Goal: Transaction & Acquisition: Download file/media

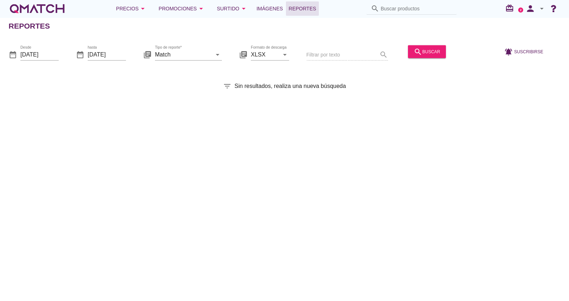
click at [177, 62] on div "Tipo de reporte* Match arrow_drop_down" at bounding box center [188, 58] width 67 height 19
click at [176, 54] on input "Match" at bounding box center [183, 54] width 57 height 11
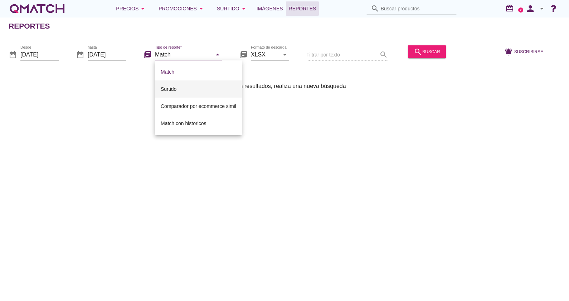
click at [183, 93] on div "Surtido" at bounding box center [199, 89] width 76 height 9
type input "Surtido"
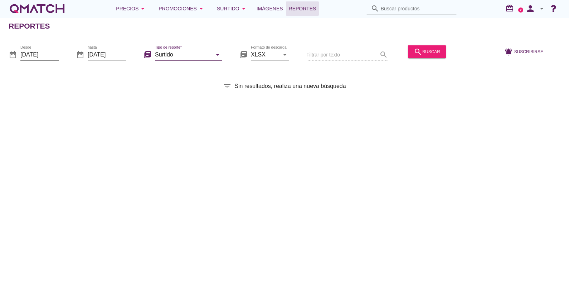
click at [48, 52] on input "[DATE]" at bounding box center [39, 54] width 38 height 11
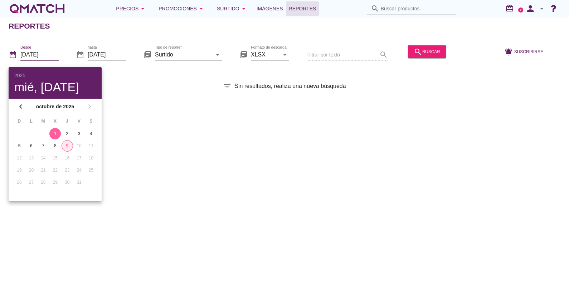
click at [72, 143] on button "9" at bounding box center [67, 145] width 11 height 11
type input "[DATE]"
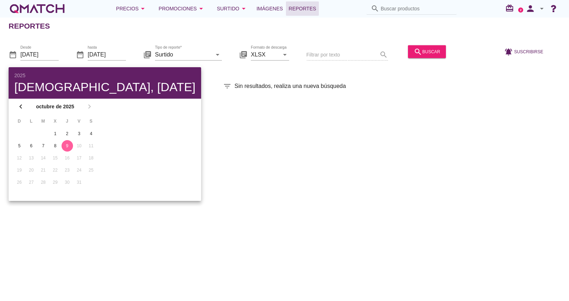
click at [174, 116] on div "Reportes date_range Desde [DATE] date_range hasta [DATE] library_books Tipo de …" at bounding box center [284, 159] width 569 height 284
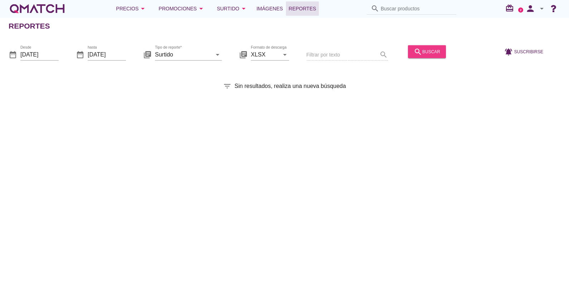
click at [419, 49] on div "search buscar" at bounding box center [427, 51] width 26 height 9
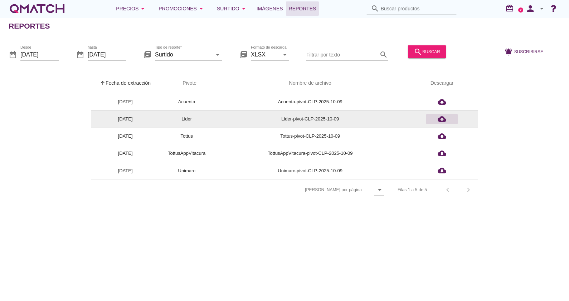
click at [446, 121] on icon "cloud_download" at bounding box center [442, 119] width 9 height 9
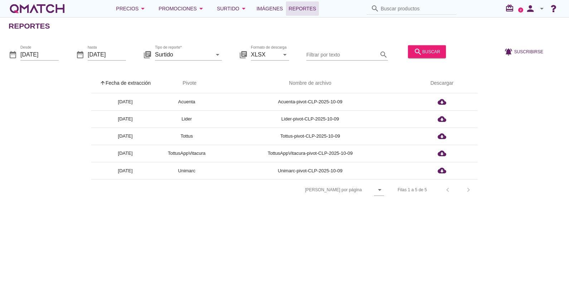
click at [258, 233] on div "Reportes date_range Desde [DATE] date_range hasta [DATE] library_books Tipo de …" at bounding box center [284, 159] width 569 height 284
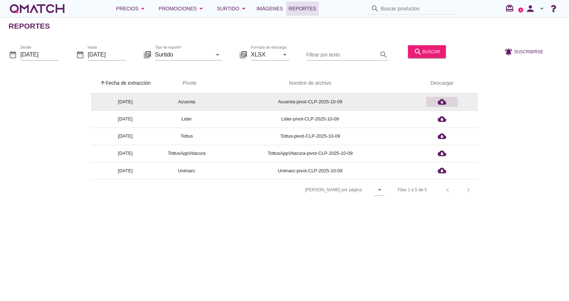
click at [441, 107] on button "cloud_download" at bounding box center [442, 102] width 32 height 10
